Goal: Task Accomplishment & Management: Complete application form

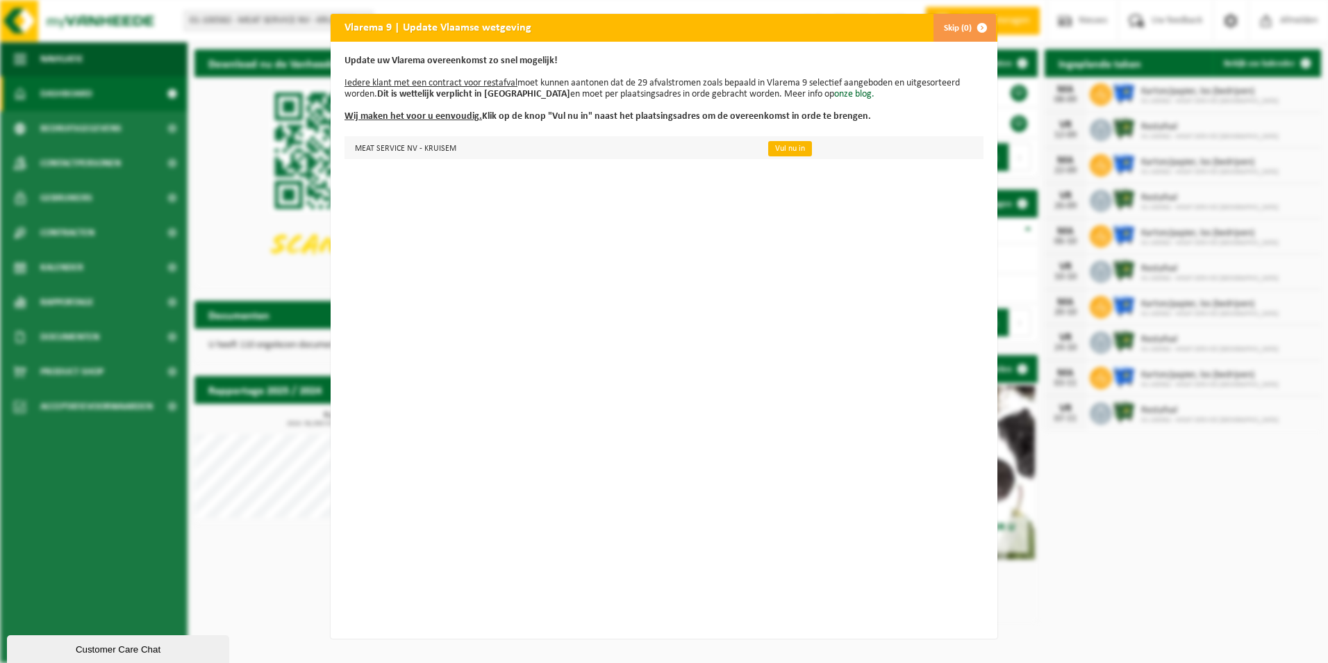
click at [772, 147] on link "Vul nu in" at bounding box center [790, 148] width 44 height 15
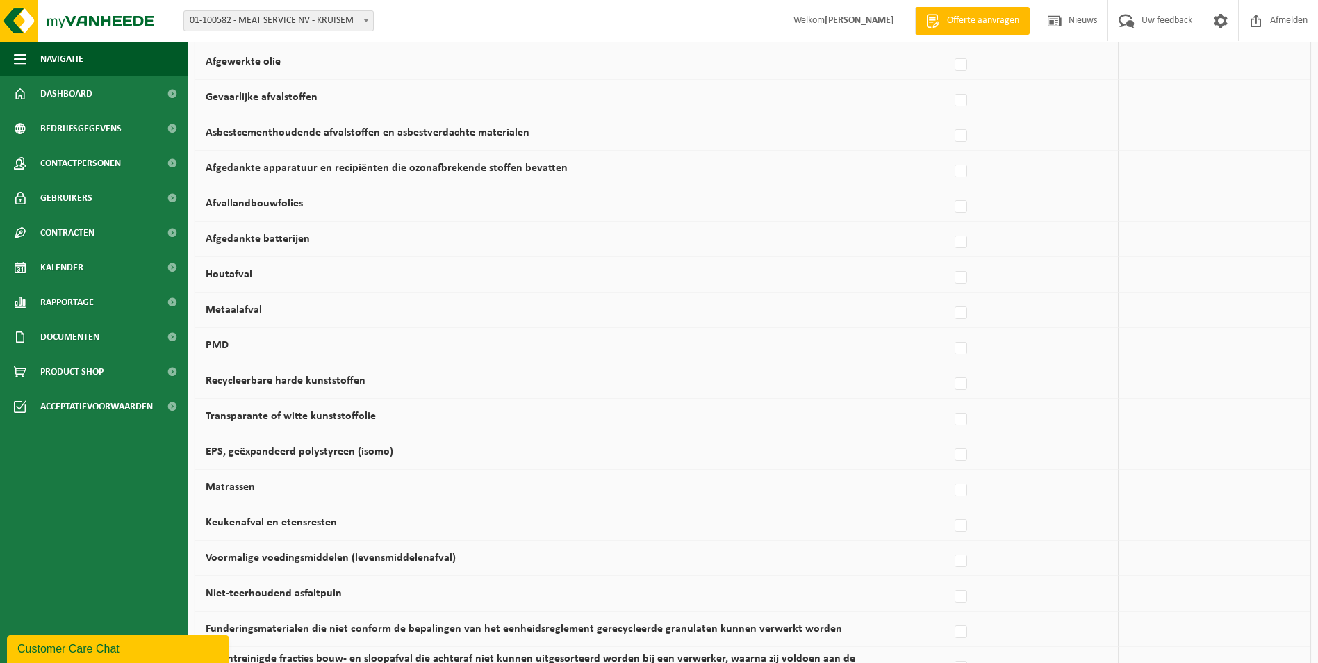
scroll to position [486, 0]
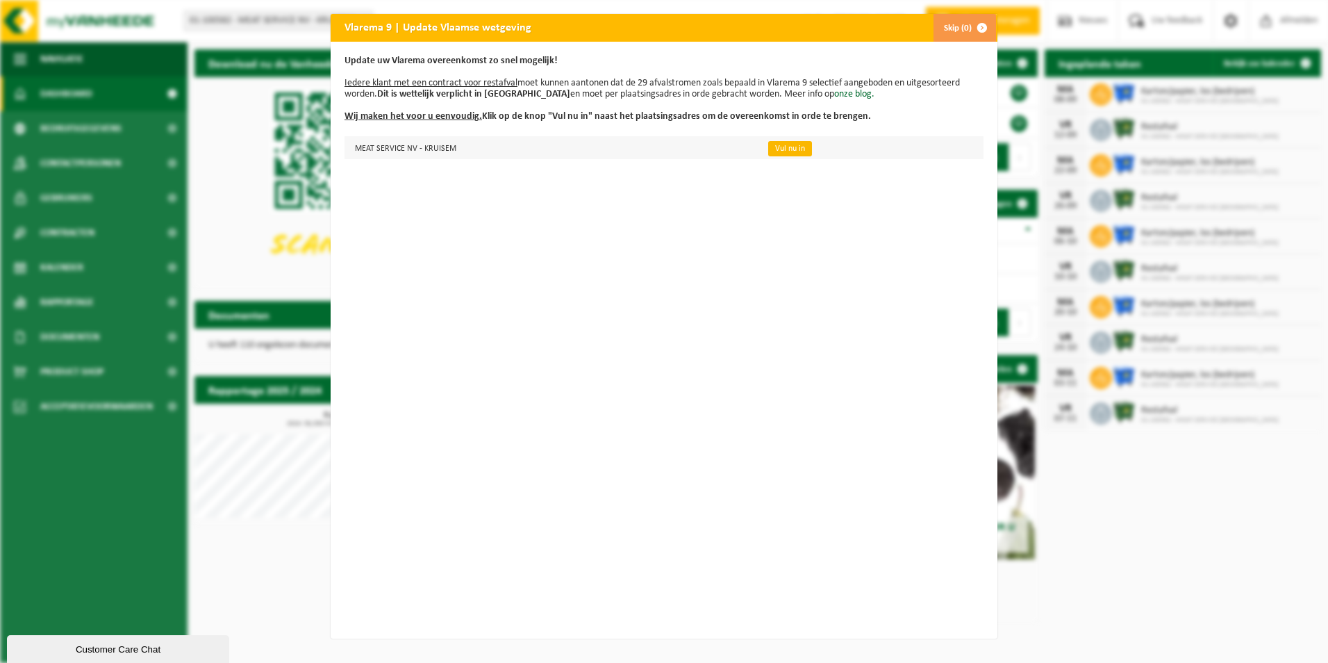
click at [789, 150] on link "Vul nu in" at bounding box center [790, 148] width 44 height 15
